Goal: Information Seeking & Learning: Learn about a topic

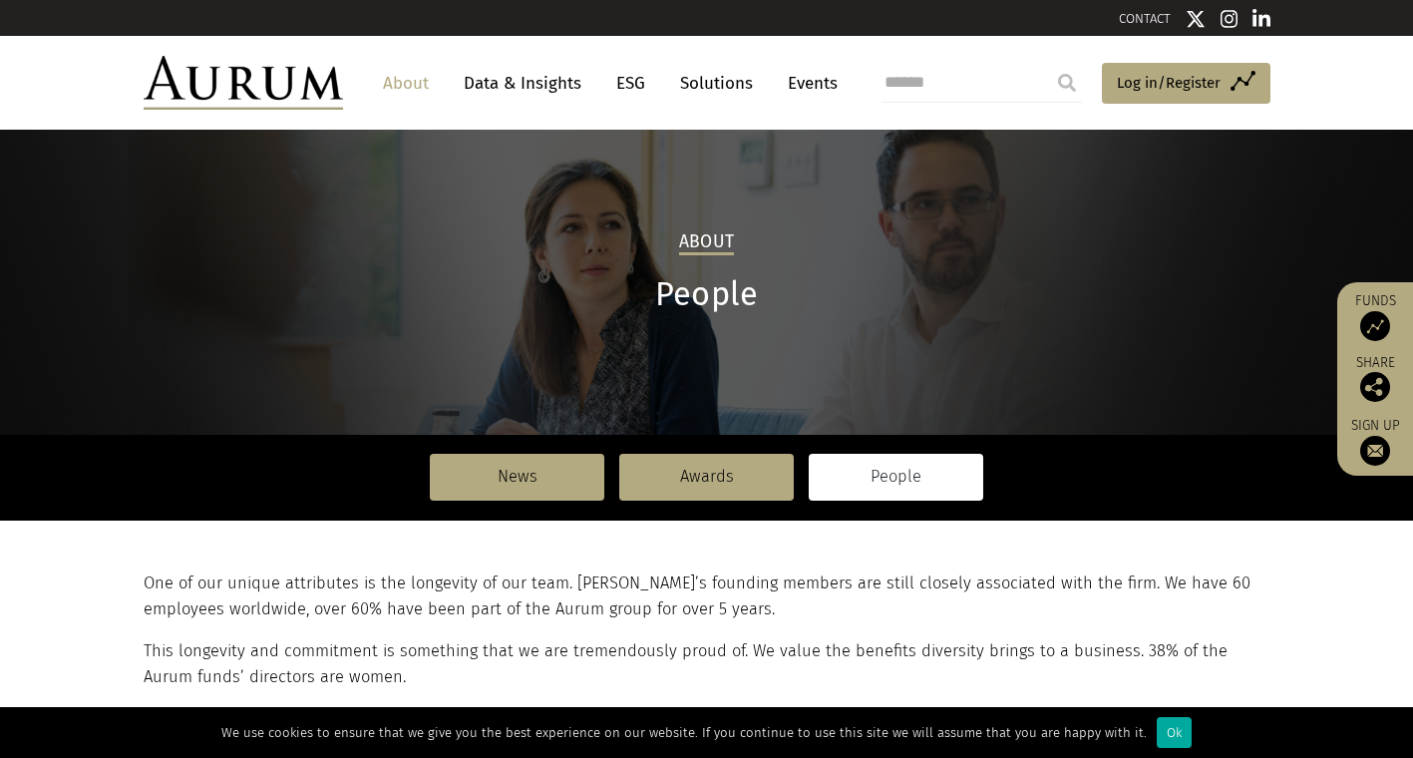
click at [1170, 734] on div "Ok" at bounding box center [1174, 732] width 35 height 31
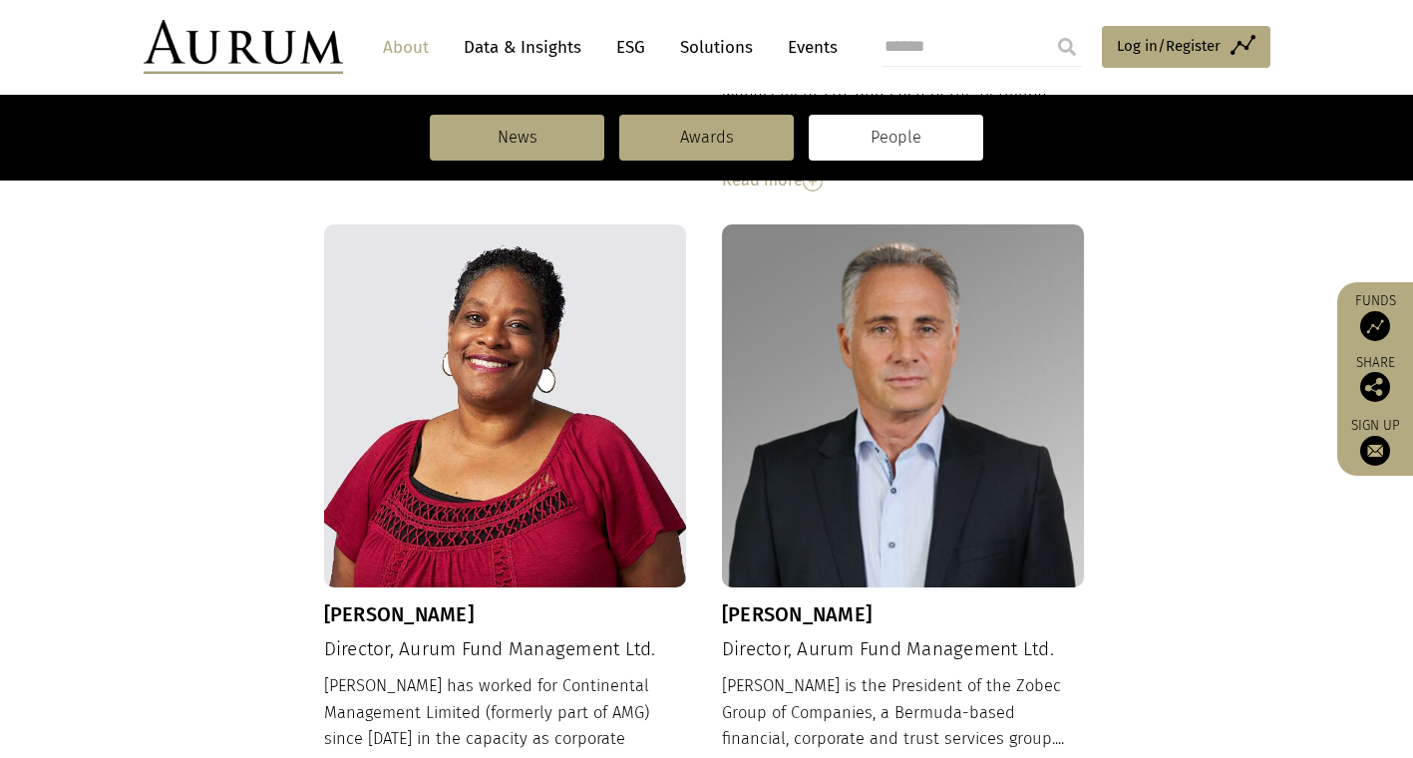
scroll to position [1518, 0]
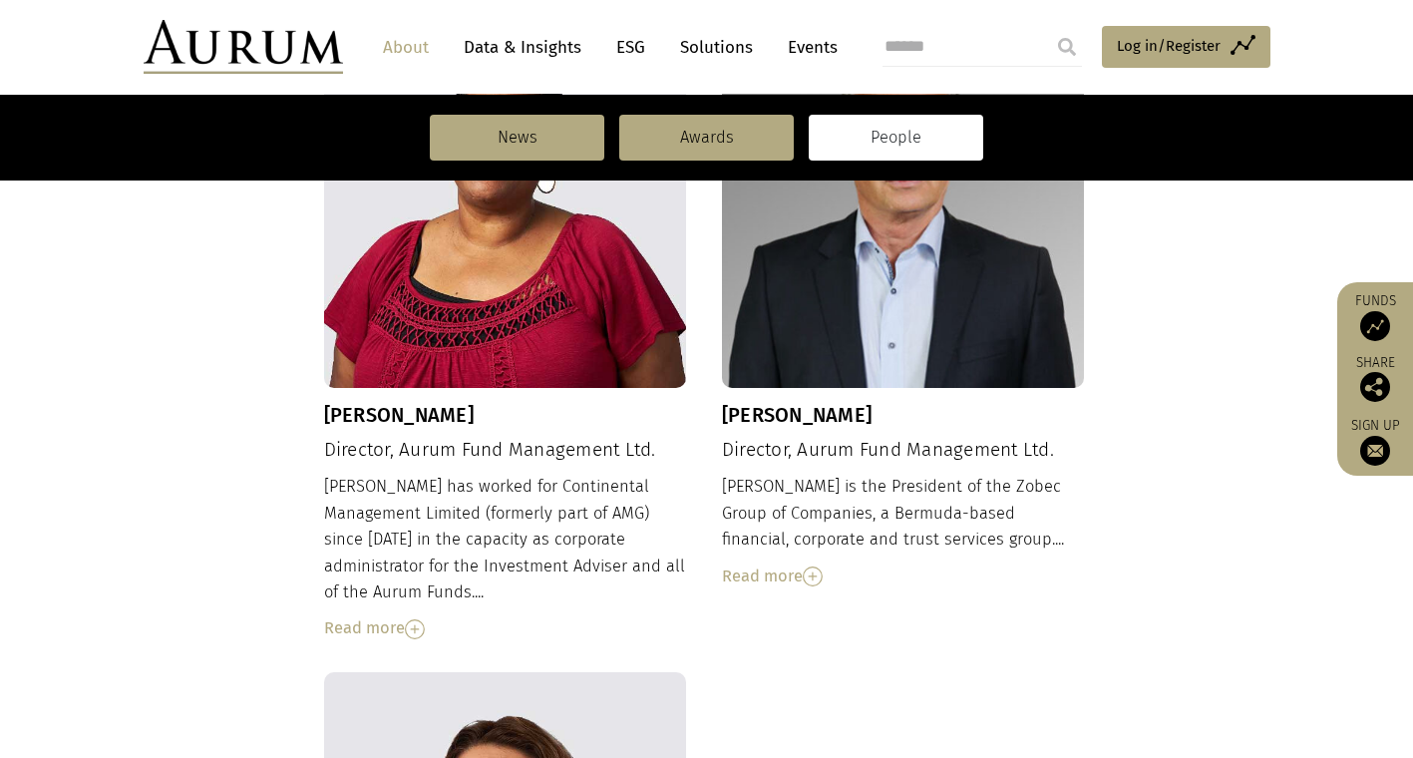
click at [795, 564] on div "Read more" at bounding box center [903, 577] width 363 height 26
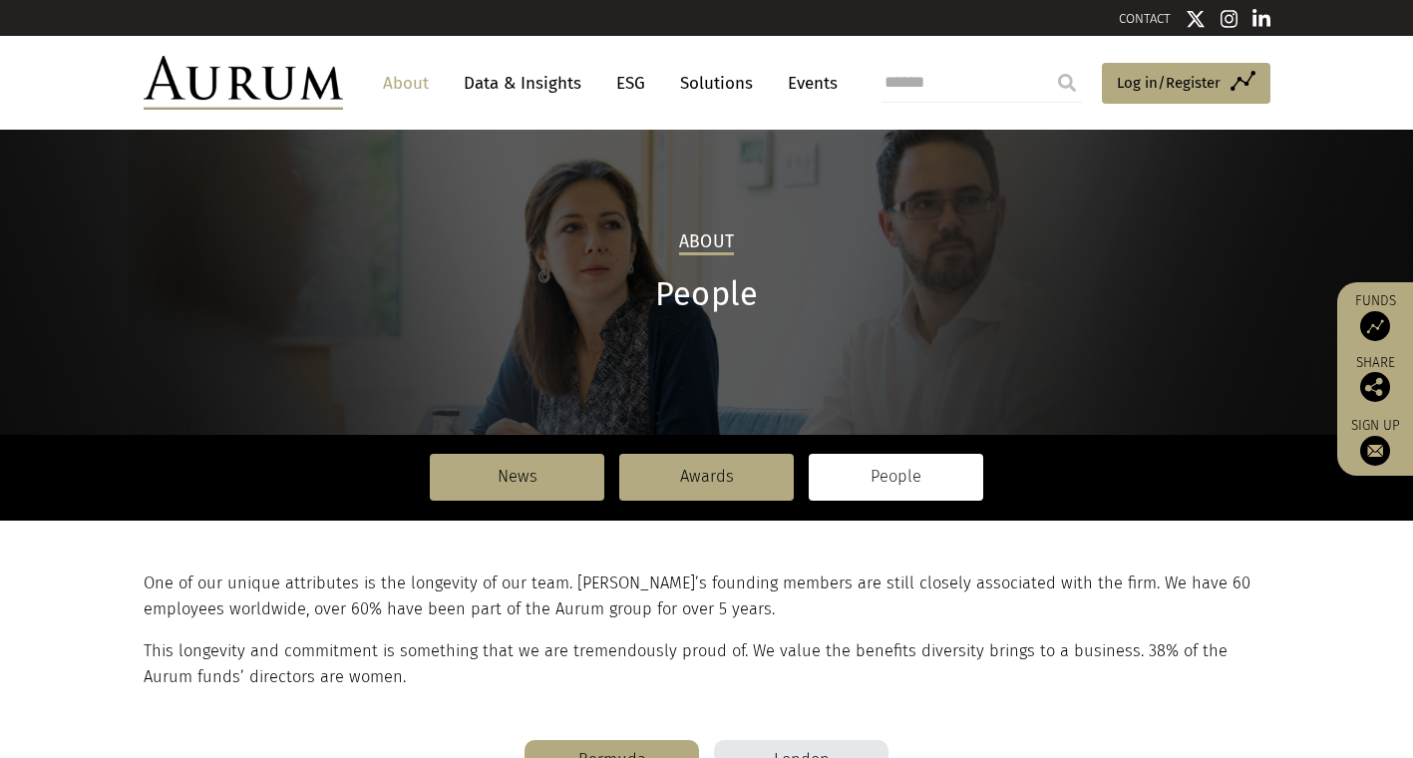
scroll to position [100, 0]
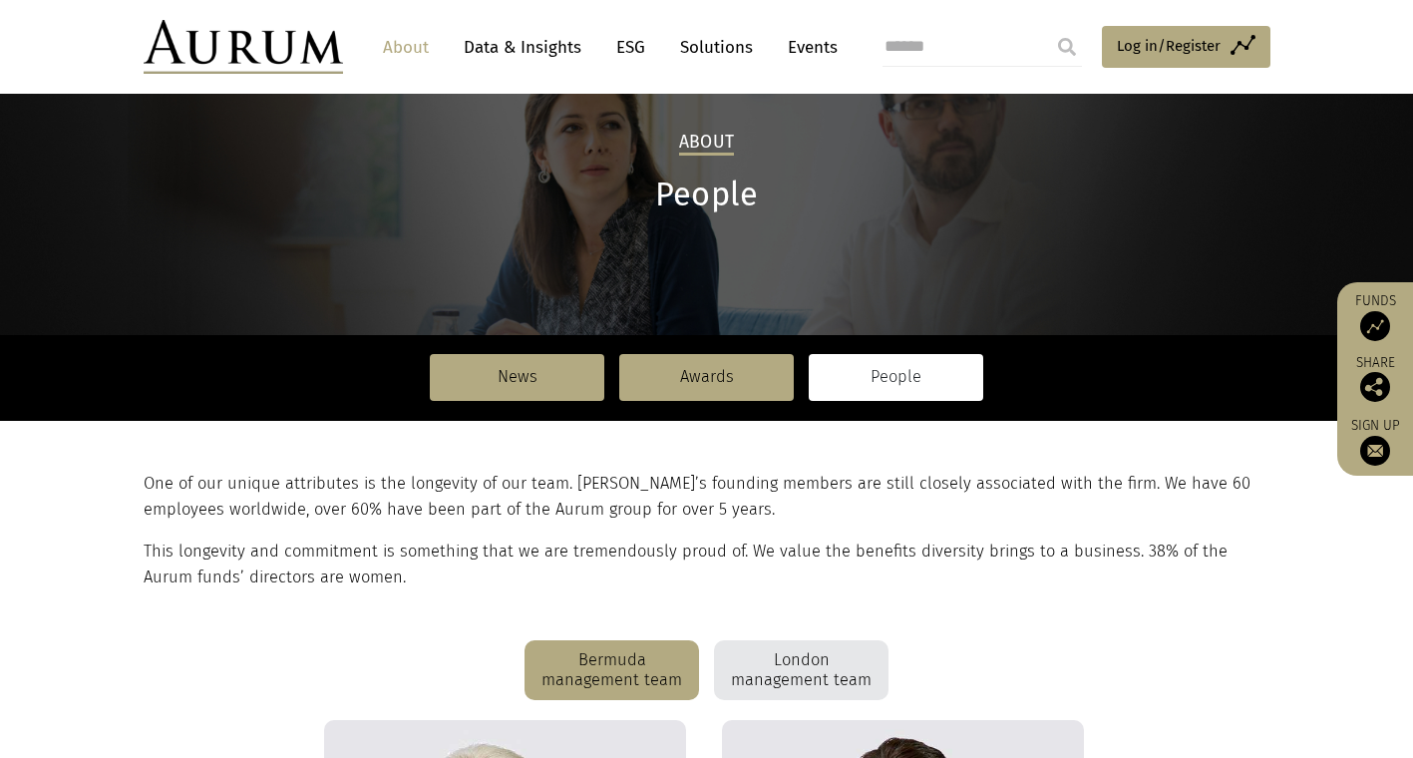
click at [433, 43] on link "About" at bounding box center [406, 47] width 66 height 37
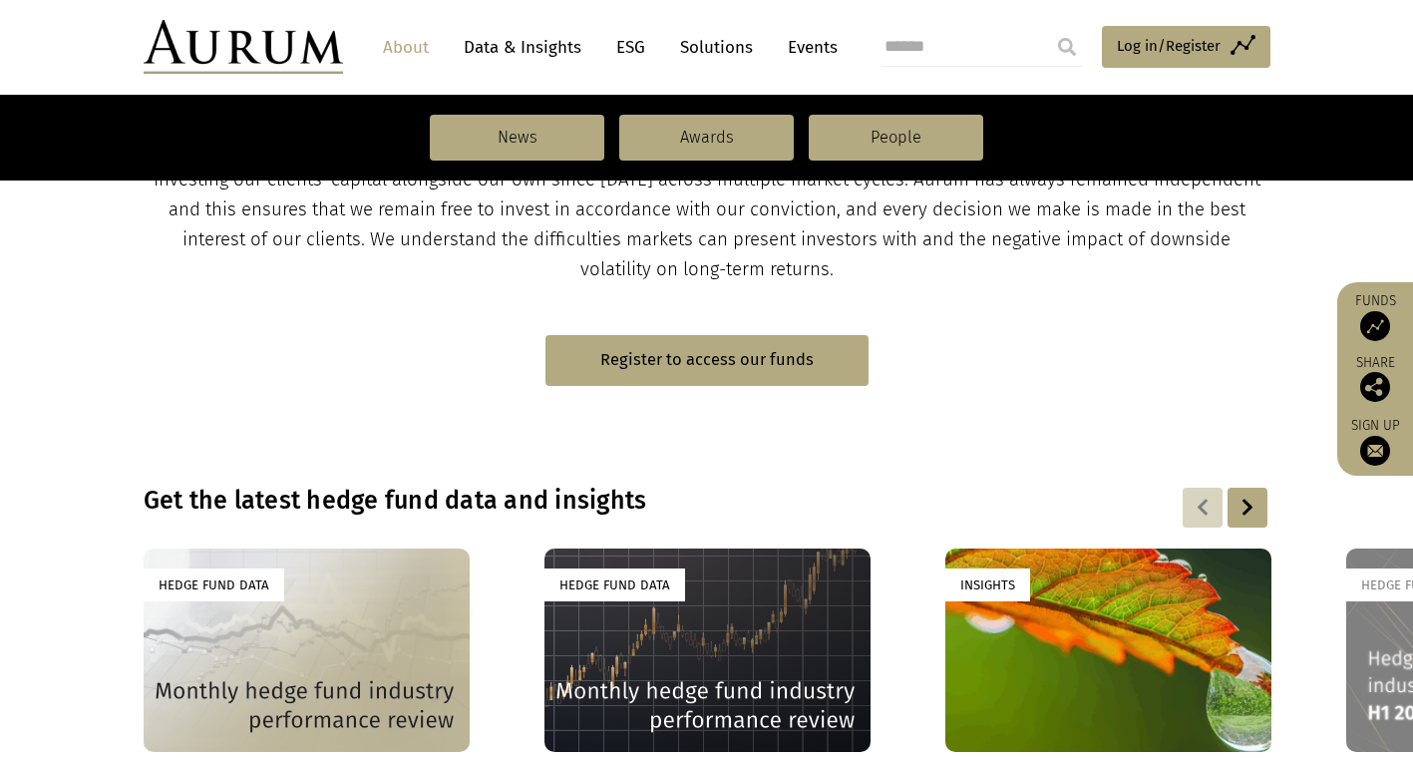
scroll to position [1297, 0]
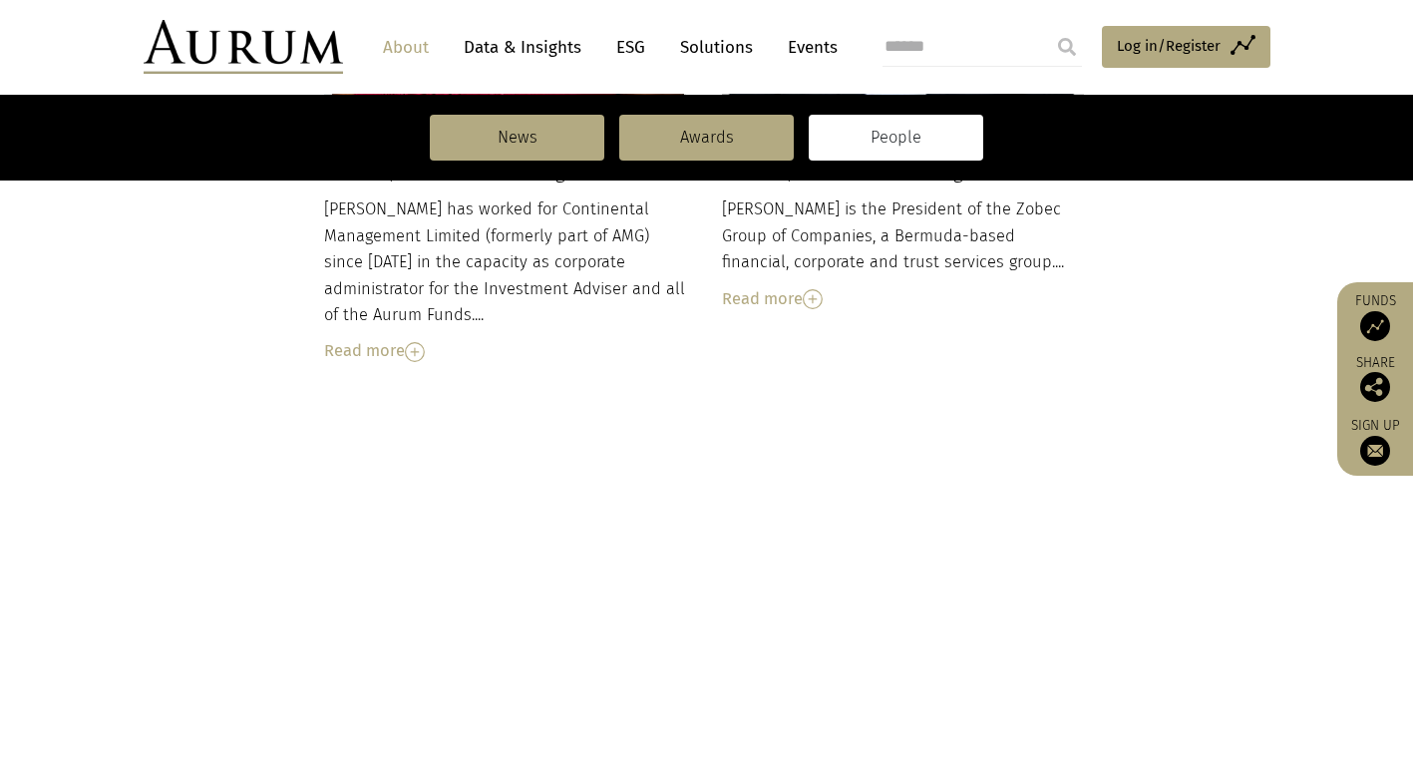
scroll to position [2316, 0]
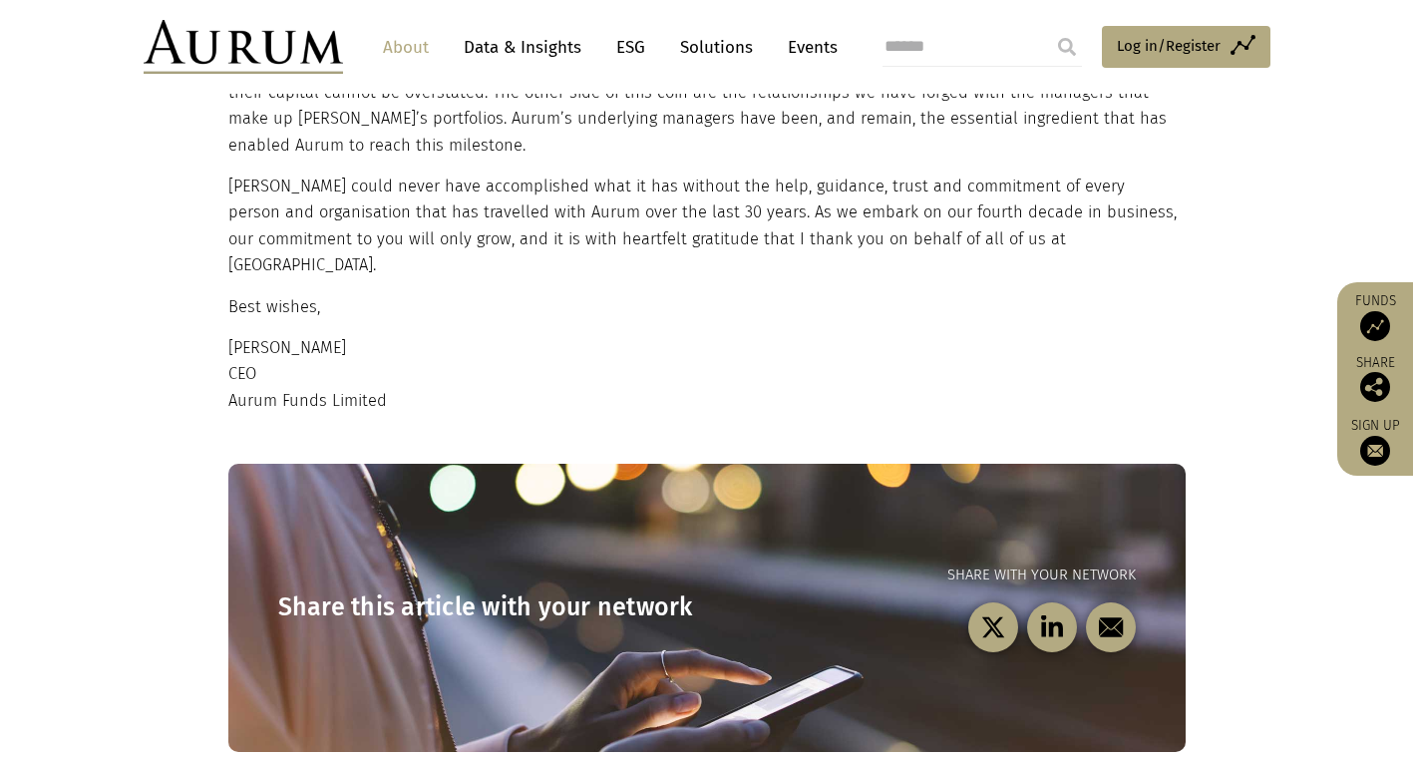
scroll to position [1995, 0]
